Goal: Transaction & Acquisition: Purchase product/service

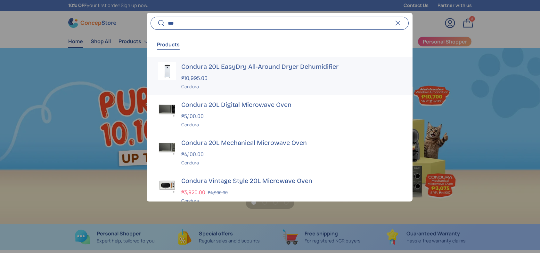
type input "***"
click at [234, 81] on div "₱10,995.00" at bounding box center [291, 78] width 220 height 8
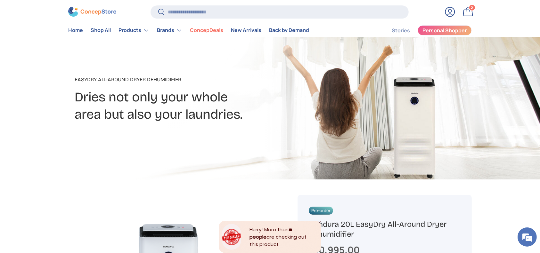
scroll to position [85, 0]
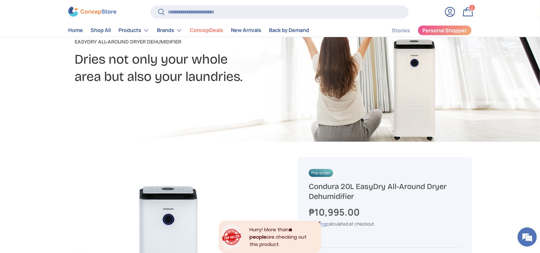
drag, startPoint x: 365, startPoint y: 197, endPoint x: 299, endPoint y: 190, distance: 66.4
click at [299, 190] on div "Pre-order Condura 20L EasyDry All-Around Dryer Dehumidifier ₱10,995.00 Unit pri…" at bounding box center [384, 255] width 174 height 197
copy h1 "Condura 20L EasyDry All-Around Dryer Dehumidifier"
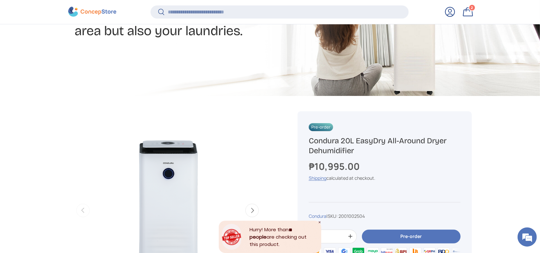
scroll to position [212, 0]
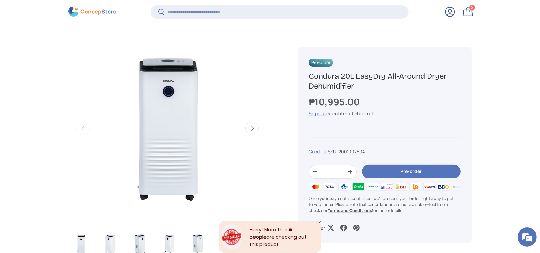
copy h1 "Condura 20L EasyDry All-Around Dryer Dehumidifier"
drag, startPoint x: 369, startPoint y: 85, endPoint x: 307, endPoint y: 76, distance: 62.6
click at [307, 76] on div "Pre-order Condura 20L EasyDry All-Around Dryer Dehumidifier ₱10,995.00 Unit pri…" at bounding box center [384, 145] width 174 height 197
drag, startPoint x: 368, startPoint y: 100, endPoint x: 307, endPoint y: 101, distance: 60.8
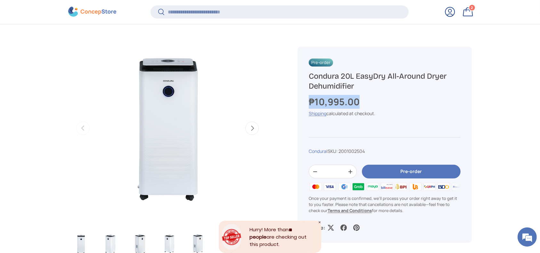
click at [307, 101] on div "Pre-order Condura 20L EasyDry All-Around Dryer Dehumidifier ₱10,995.00 Unit pri…" at bounding box center [384, 145] width 174 height 197
copy strong "₱10,995.00"
